Goal: Transaction & Acquisition: Purchase product/service

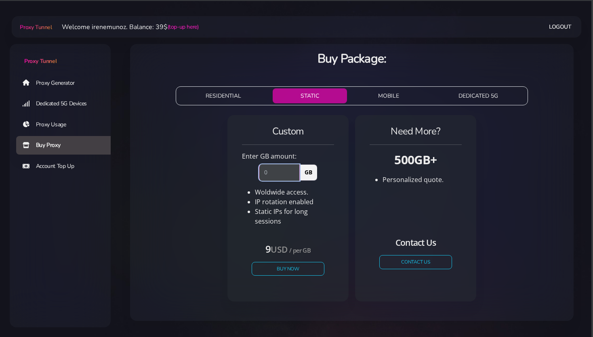
click at [279, 175] on input "number" at bounding box center [279, 172] width 41 height 16
type input "1"
click at [238, 243] on div "Custom Enter GB amount: 1 GB Woldwide access. IP rotation enabled Static IPs fo…" at bounding box center [288, 208] width 112 height 187
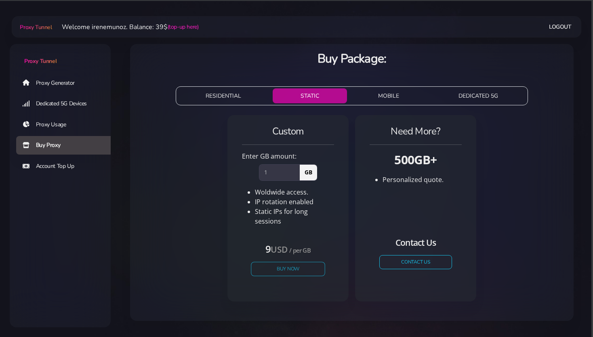
click at [273, 262] on button "Buy Now" at bounding box center [288, 269] width 74 height 14
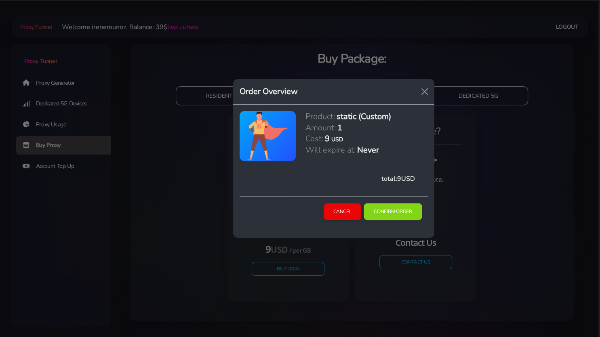
click at [389, 207] on button "Confirm Order" at bounding box center [393, 212] width 58 height 17
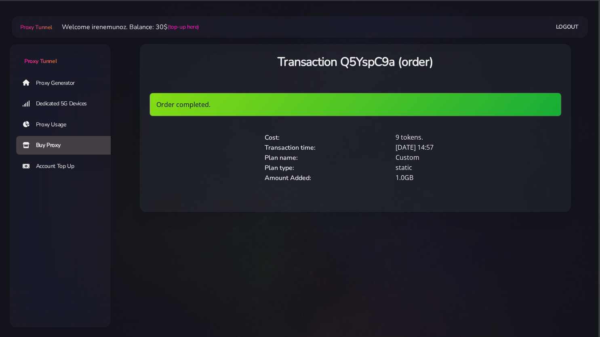
click at [55, 82] on link "Proxy Generator" at bounding box center [66, 83] width 101 height 19
